Goal: Check status: Check status

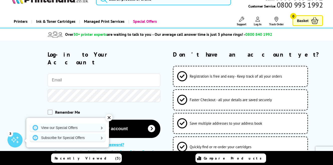
scroll to position [17, 0]
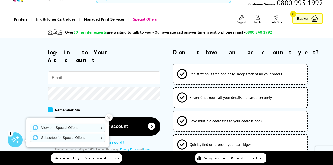
type input "[EMAIL_ADDRESS][DOMAIN_NAME]"
click at [49, 108] on span at bounding box center [50, 110] width 5 height 5
click at [49, 108] on input "checkbox" at bounding box center [49, 108] width 0 height 0
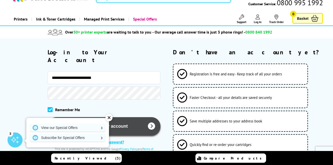
click at [123, 119] on button "Log-in to your account" at bounding box center [104, 126] width 113 height 18
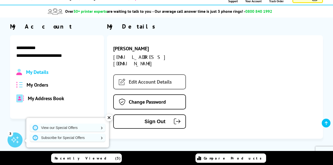
scroll to position [42, 0]
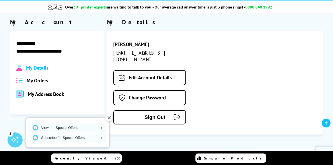
click at [42, 79] on span "My Orders" at bounding box center [38, 80] width 22 height 7
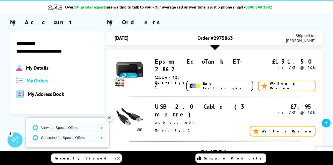
click at [178, 64] on link "Epson EcoTank ET-2862" at bounding box center [201, 66] width 93 height 16
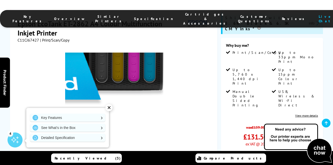
scroll to position [117, 0]
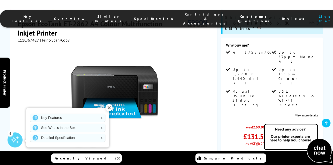
click at [110, 110] on div "✕" at bounding box center [109, 107] width 7 height 7
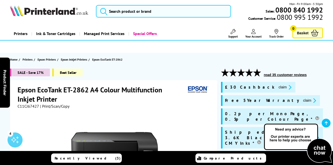
scroll to position [0, 0]
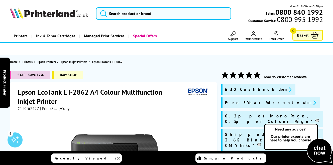
click at [254, 37] on span "Your Account" at bounding box center [253, 39] width 16 height 4
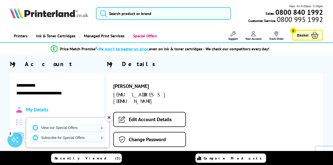
scroll to position [33, 0]
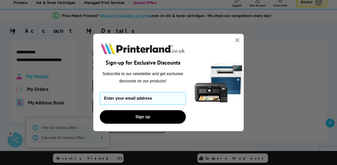
click at [238, 38] on circle "Close dialog" at bounding box center [237, 40] width 8 height 8
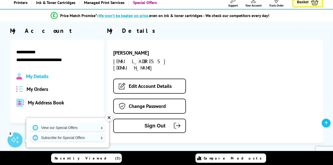
click at [39, 88] on span "My Orders" at bounding box center [38, 89] width 22 height 7
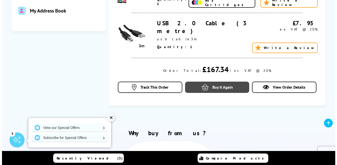
scroll to position [134, 0]
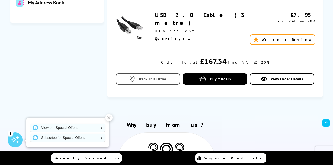
click at [138, 79] on span "Track This Order" at bounding box center [152, 78] width 28 height 5
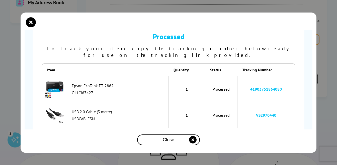
scroll to position [33, 0]
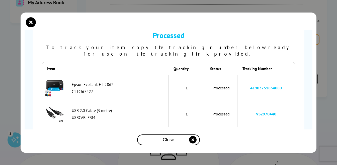
click at [258, 85] on link "41903751864080" at bounding box center [266, 87] width 32 height 5
drag, startPoint x: 284, startPoint y: 83, endPoint x: 247, endPoint y: 84, distance: 37.1
click at [247, 84] on td "41903751864080" at bounding box center [266, 88] width 58 height 26
copy link "41903751864080"
